Goal: Entertainment & Leisure: Consume media (video, audio)

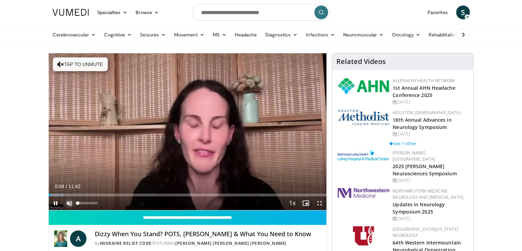
click at [68, 202] on span "Video Player" at bounding box center [69, 203] width 14 height 14
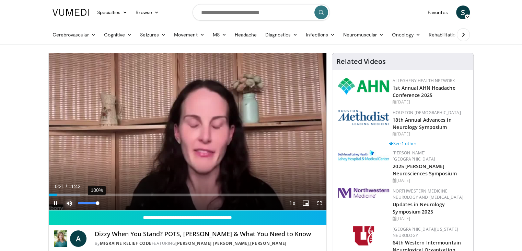
drag, startPoint x: 81, startPoint y: 204, endPoint x: 97, endPoint y: 204, distance: 15.8
click at [97, 204] on div "Volume Level" at bounding box center [88, 202] width 20 height 2
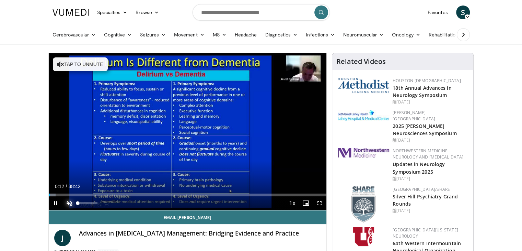
click at [67, 199] on span "Video Player" at bounding box center [69, 203] width 14 height 14
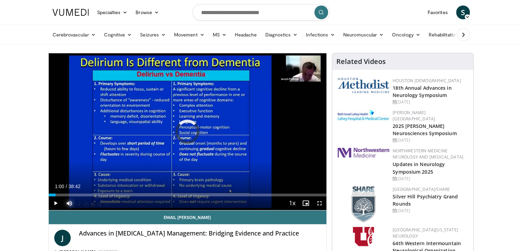
drag, startPoint x: 52, startPoint y: 194, endPoint x: 125, endPoint y: 197, distance: 73.2
click at [125, 197] on div "Current Time 1:00 / Duration 38:42 Play Skip Backward Skip Forward Mute 100% Lo…" at bounding box center [188, 203] width 278 height 14
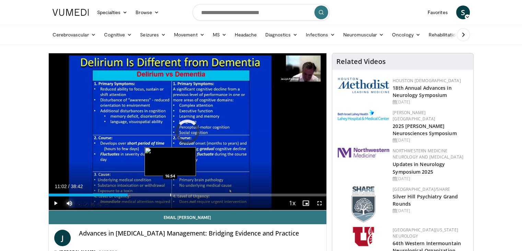
drag, startPoint x: 124, startPoint y: 194, endPoint x: 170, endPoint y: 195, distance: 46.0
click at [170, 195] on div "Progress Bar" at bounding box center [170, 194] width 1 height 3
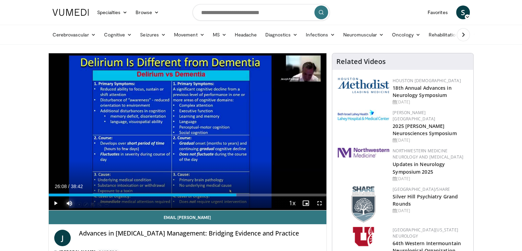
drag, startPoint x: 187, startPoint y: 194, endPoint x: 236, endPoint y: 197, distance: 49.5
click at [236, 197] on div "Current Time 26:08 / Duration 38:42 Play Skip Backward Skip Forward Mute 100% L…" at bounding box center [188, 203] width 278 height 14
